Goal: Check status: Check status

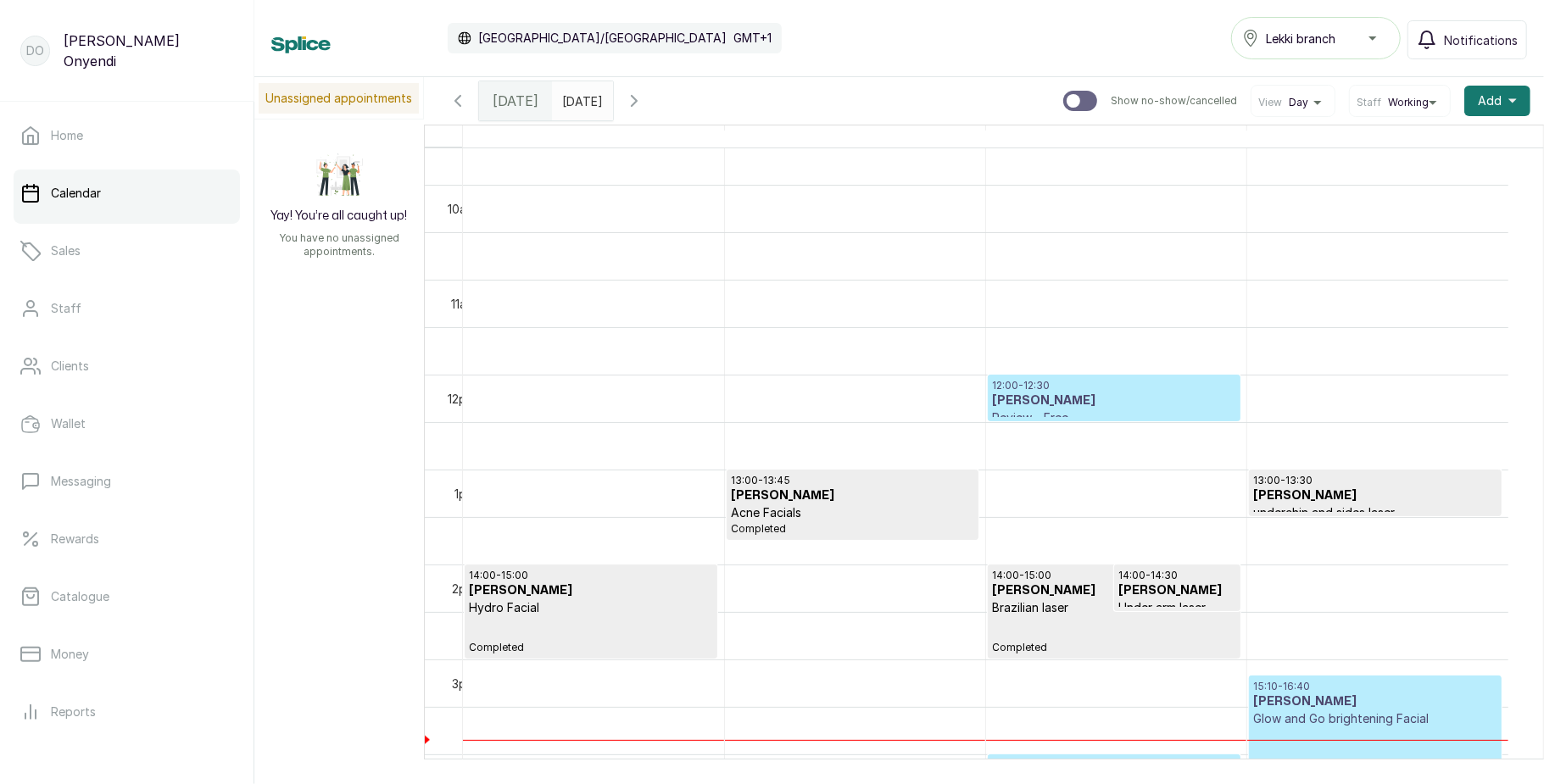
scroll to position [914, 0]
click at [1072, 403] on h3 "[PERSON_NAME]" at bounding box center [1113, 400] width 244 height 17
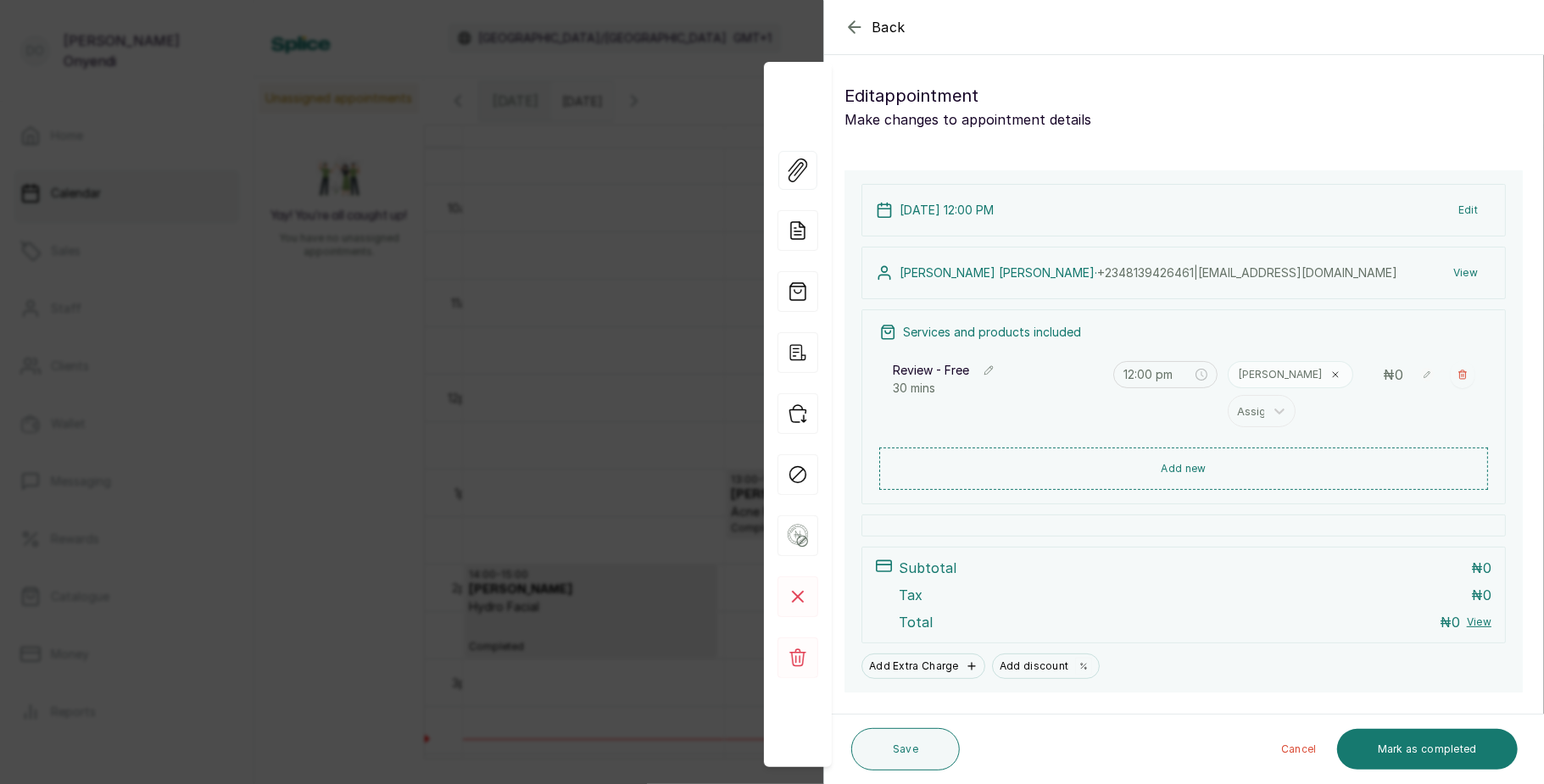
click at [548, 292] on div "Back Appointment Details Edit appointment Make changes to appointment details A…" at bounding box center [772, 392] width 1544 height 784
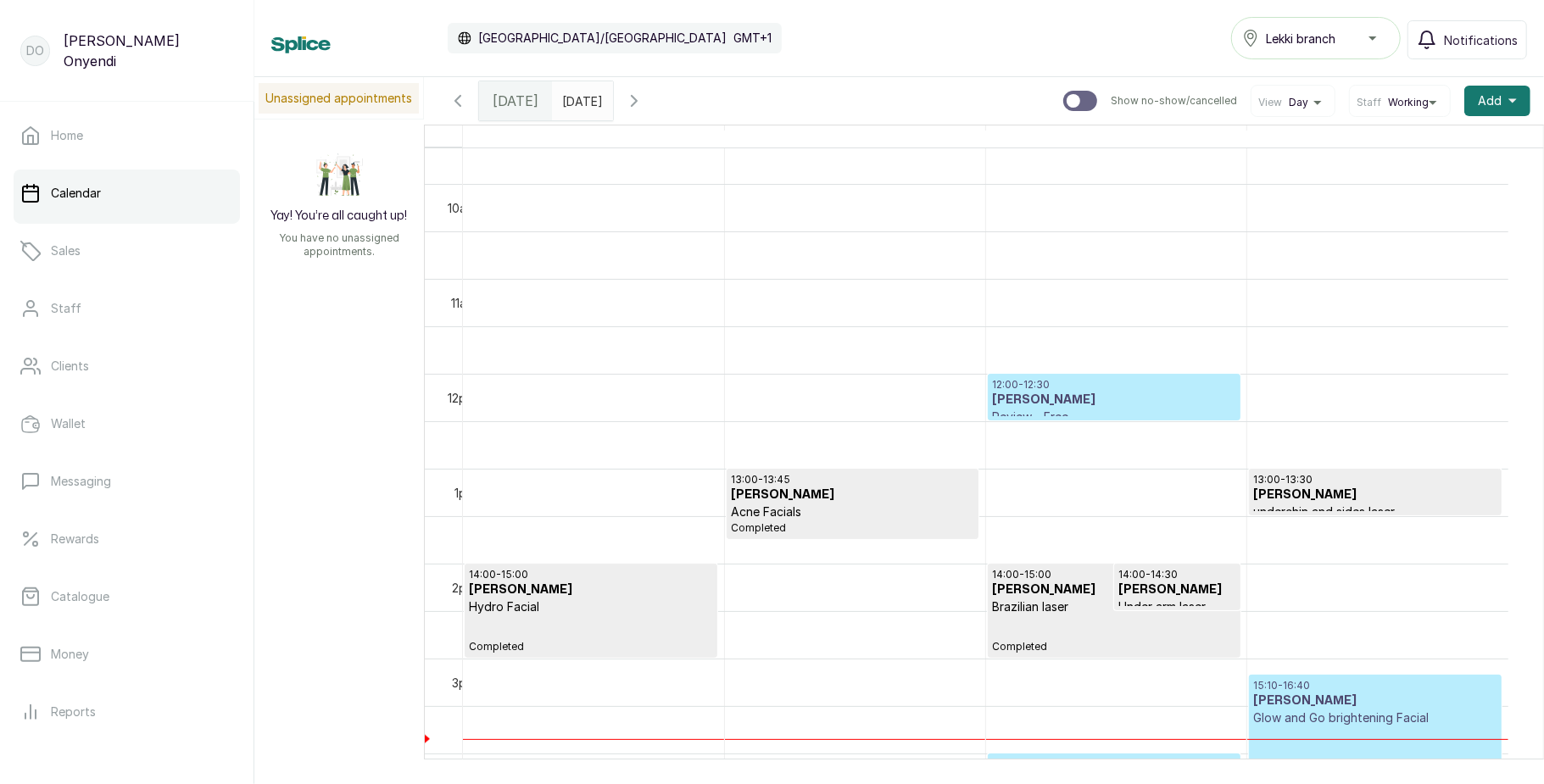
click at [567, 614] on p "Hydro Facial" at bounding box center [590, 607] width 244 height 17
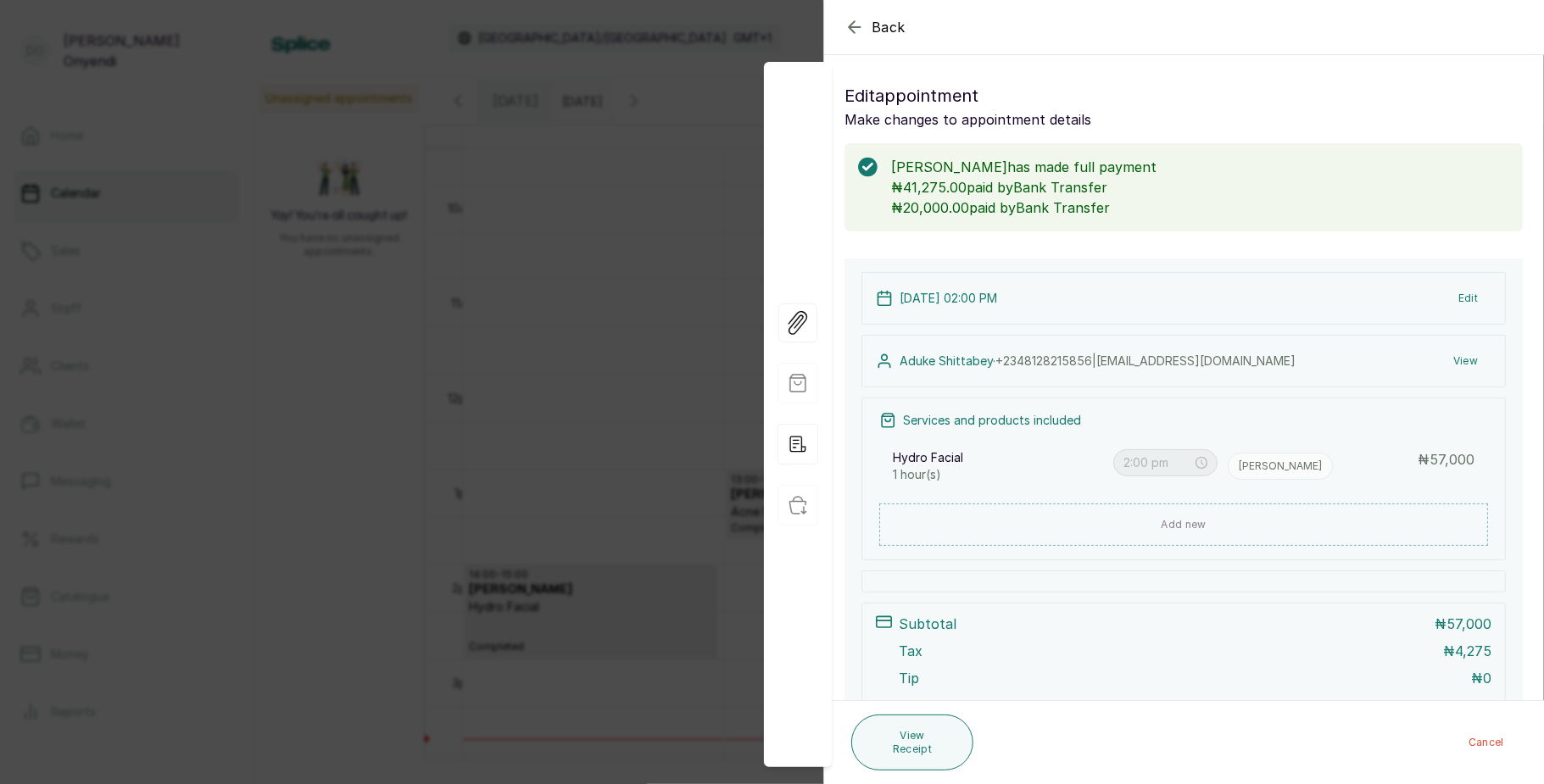
click at [577, 417] on div "Back Appointment Details Edit appointment Make changes to appointment details […" at bounding box center [772, 392] width 1544 height 784
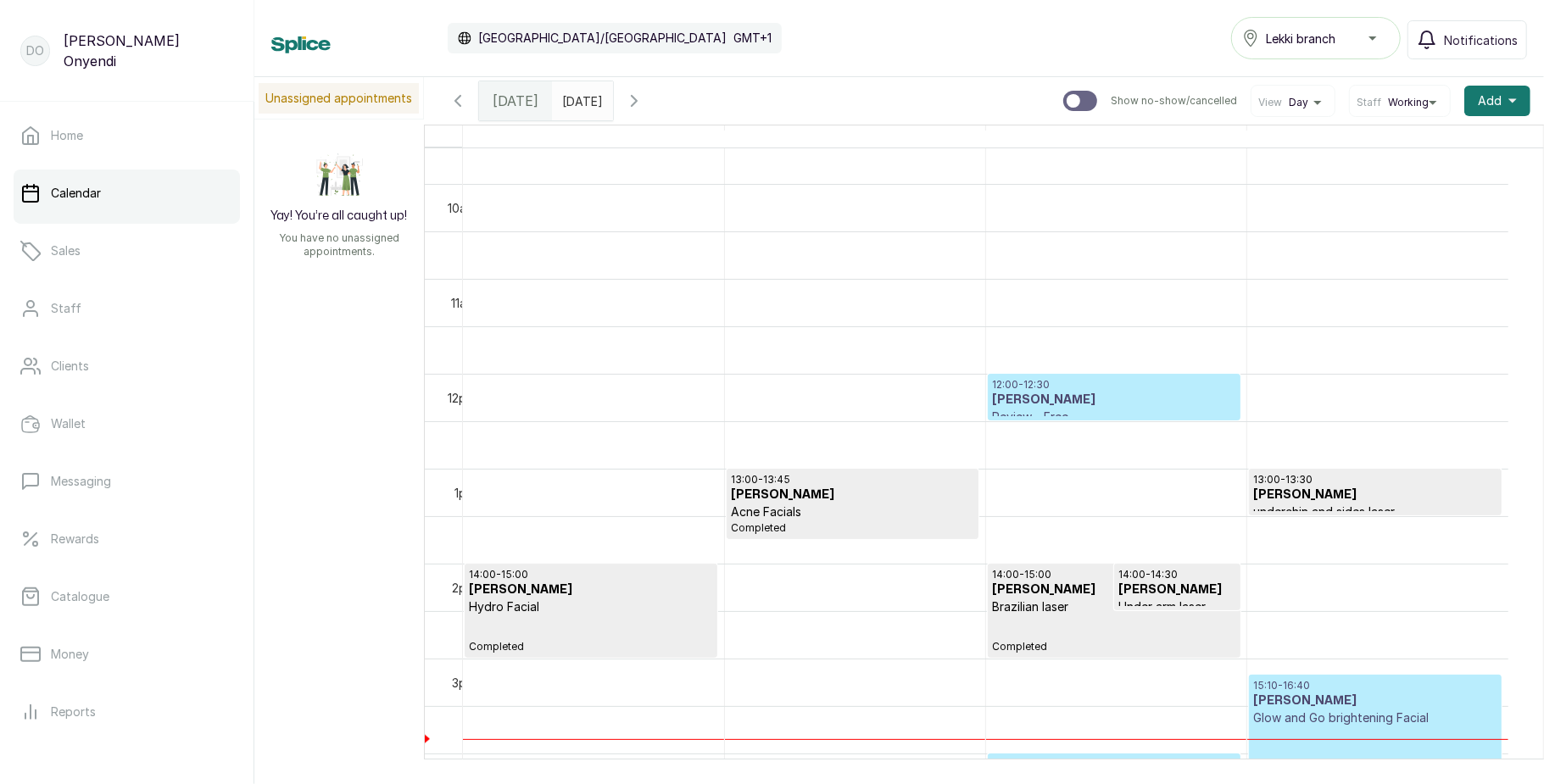
click at [594, 605] on p "Hydro Facial" at bounding box center [590, 607] width 244 height 17
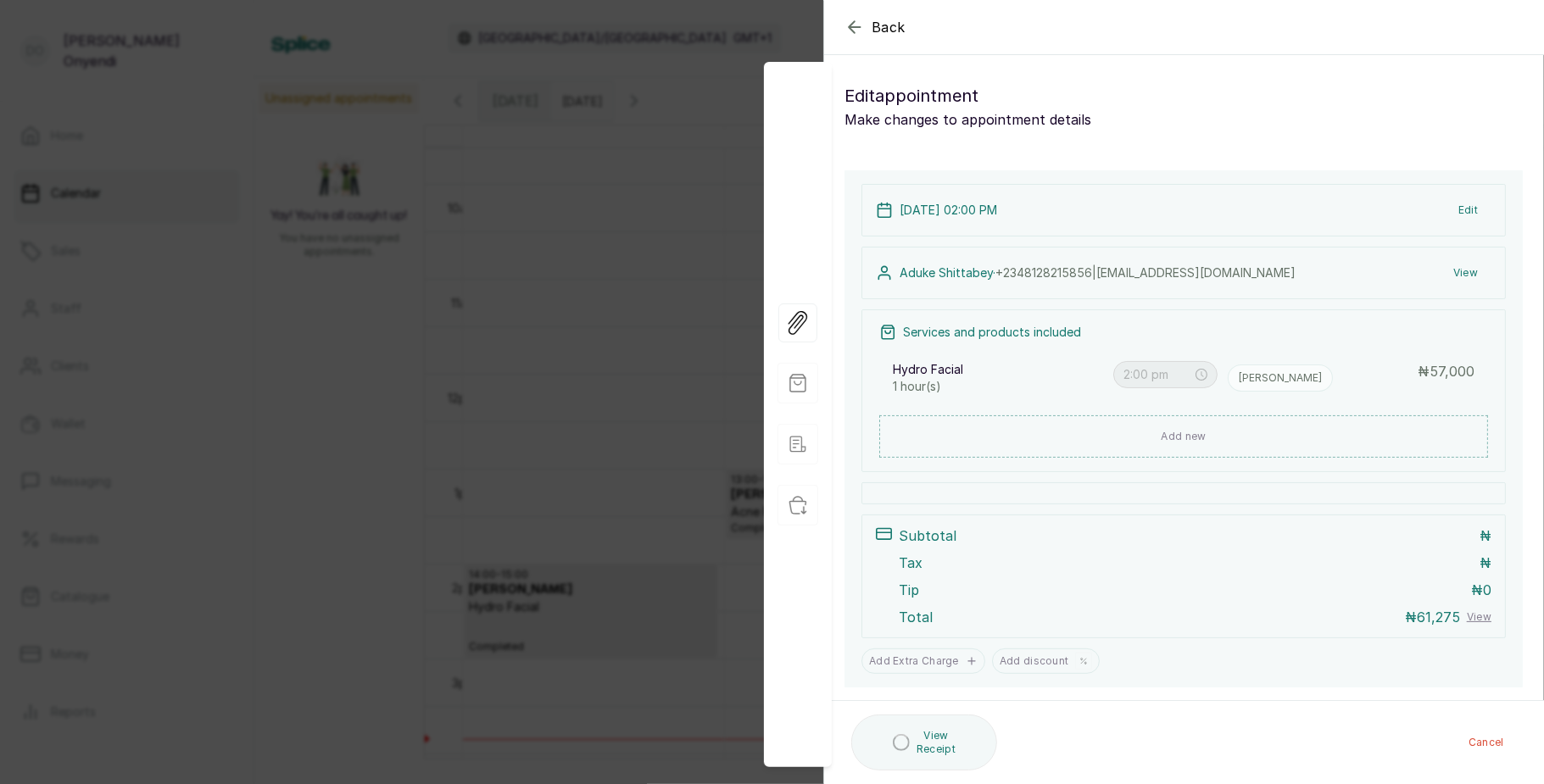
click at [533, 303] on div "Back Appointment Details Edit appointment Make changes to appointment details A…" at bounding box center [772, 392] width 1544 height 784
